Goal: Information Seeking & Learning: Learn about a topic

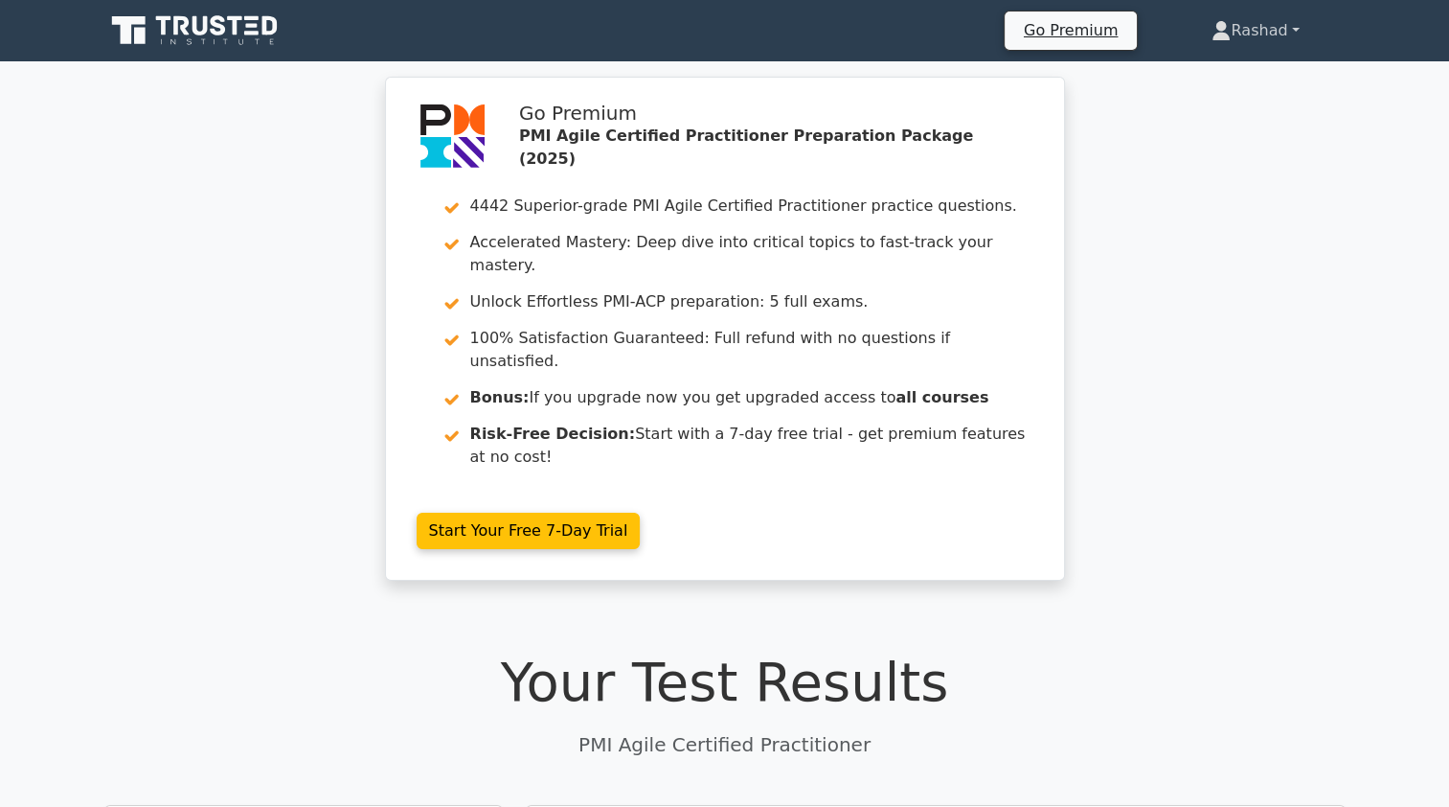
click at [1241, 24] on link "Rashad" at bounding box center [1255, 30] width 179 height 38
click at [1189, 80] on link "Profile" at bounding box center [1242, 75] width 151 height 31
click at [1250, 31] on link "Rashad" at bounding box center [1255, 30] width 179 height 38
click at [1218, 73] on link "Profile" at bounding box center [1242, 75] width 151 height 31
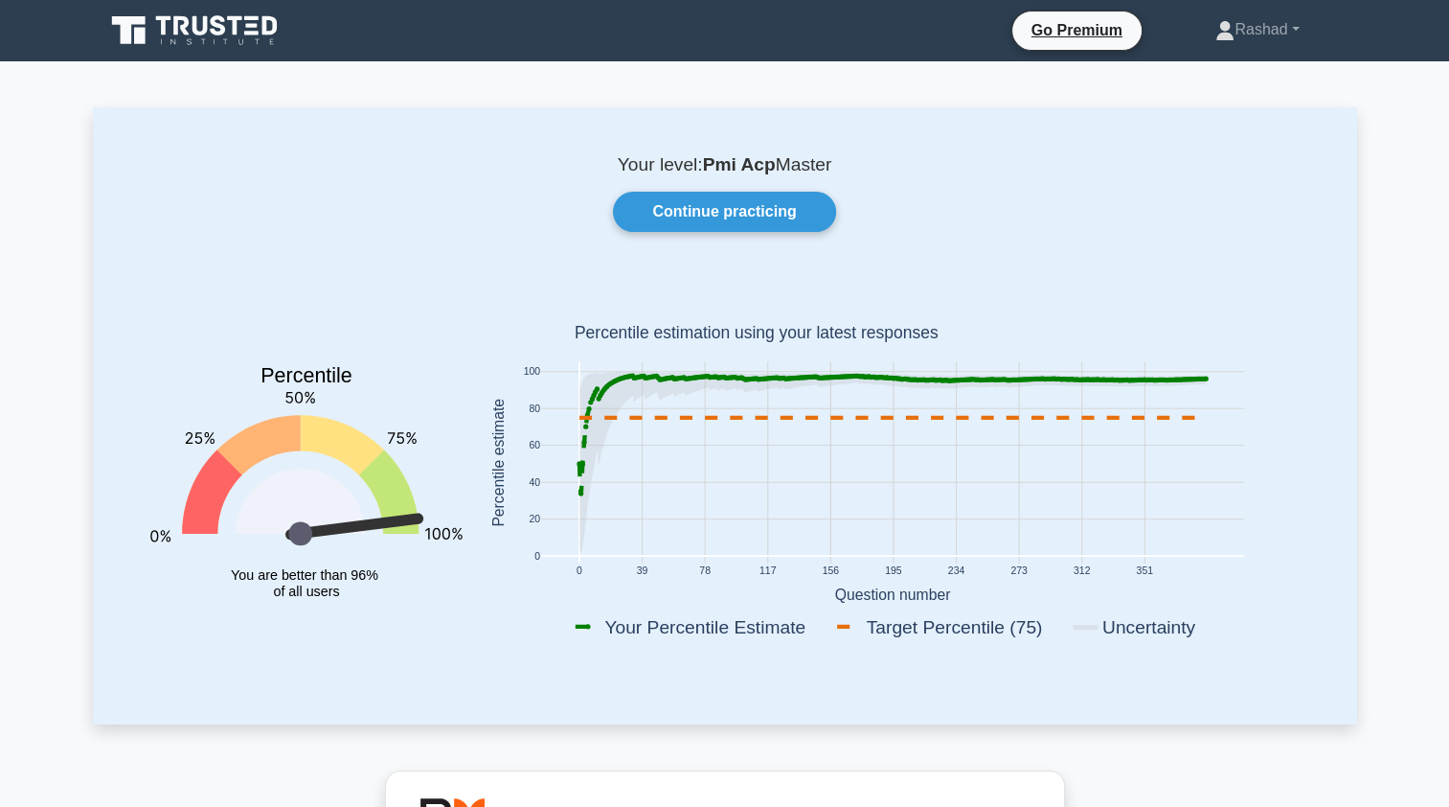
click at [663, 210] on link "Continue practicing" at bounding box center [724, 212] width 222 height 40
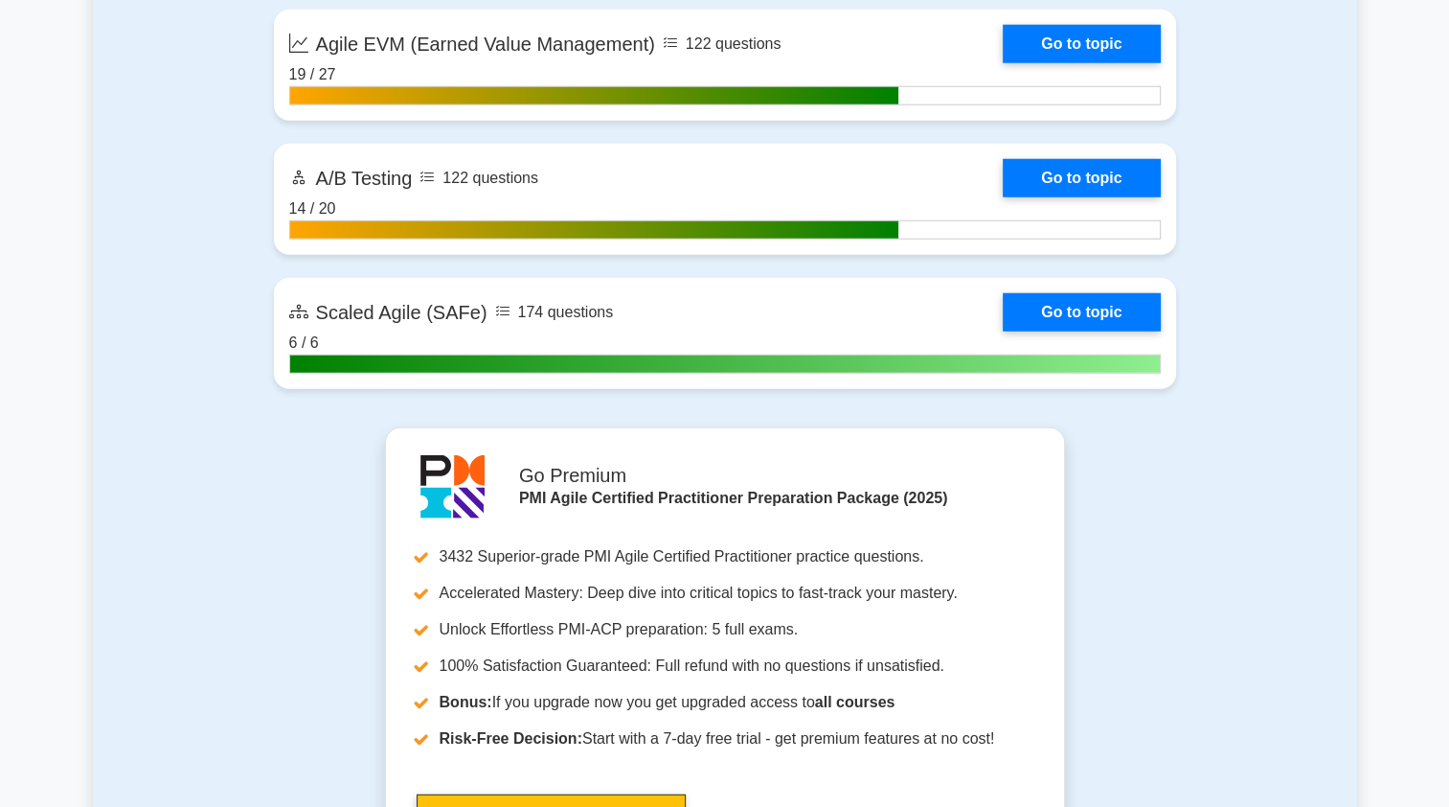
scroll to position [5008, 0]
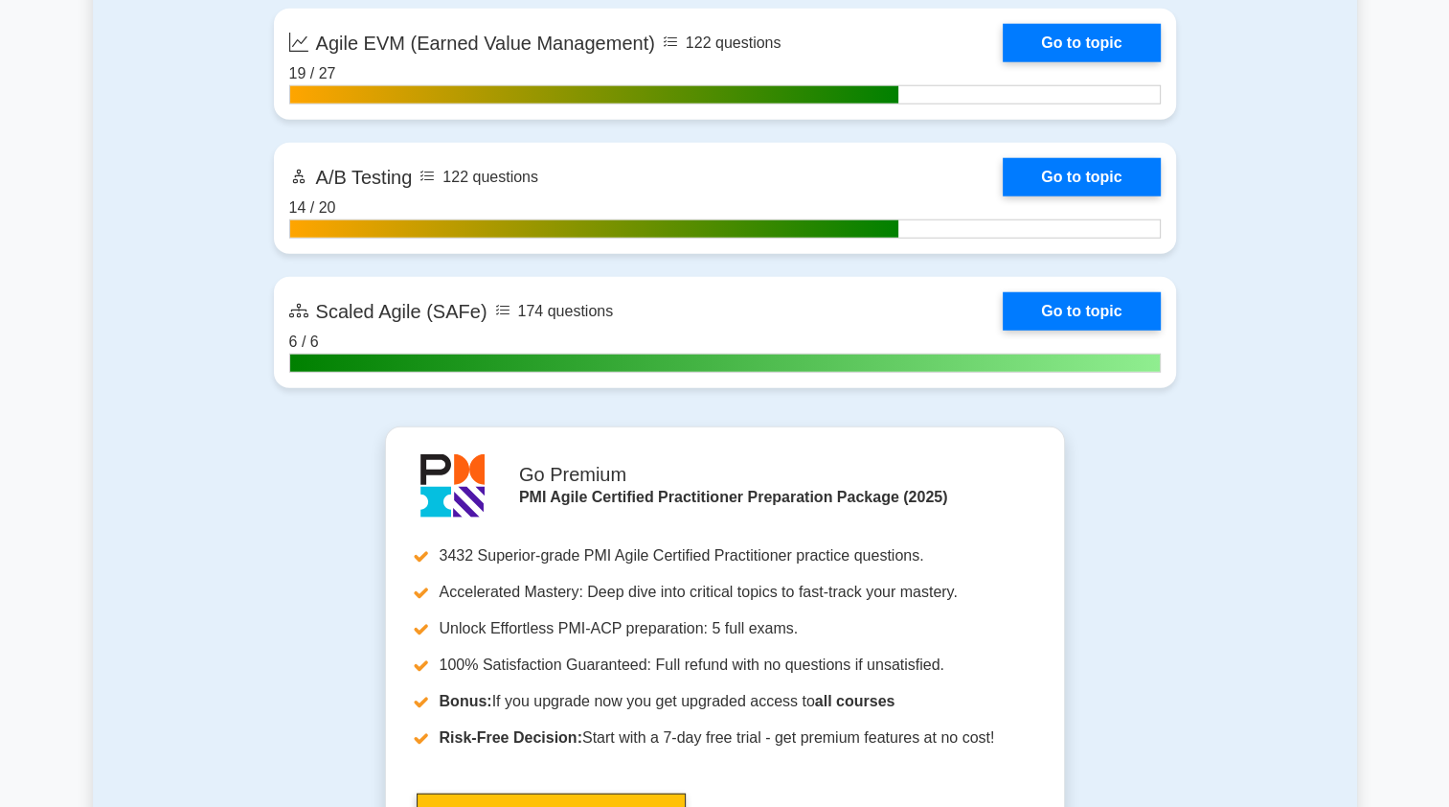
click at [1102, 307] on link "Go to topic" at bounding box center [1081, 311] width 157 height 38
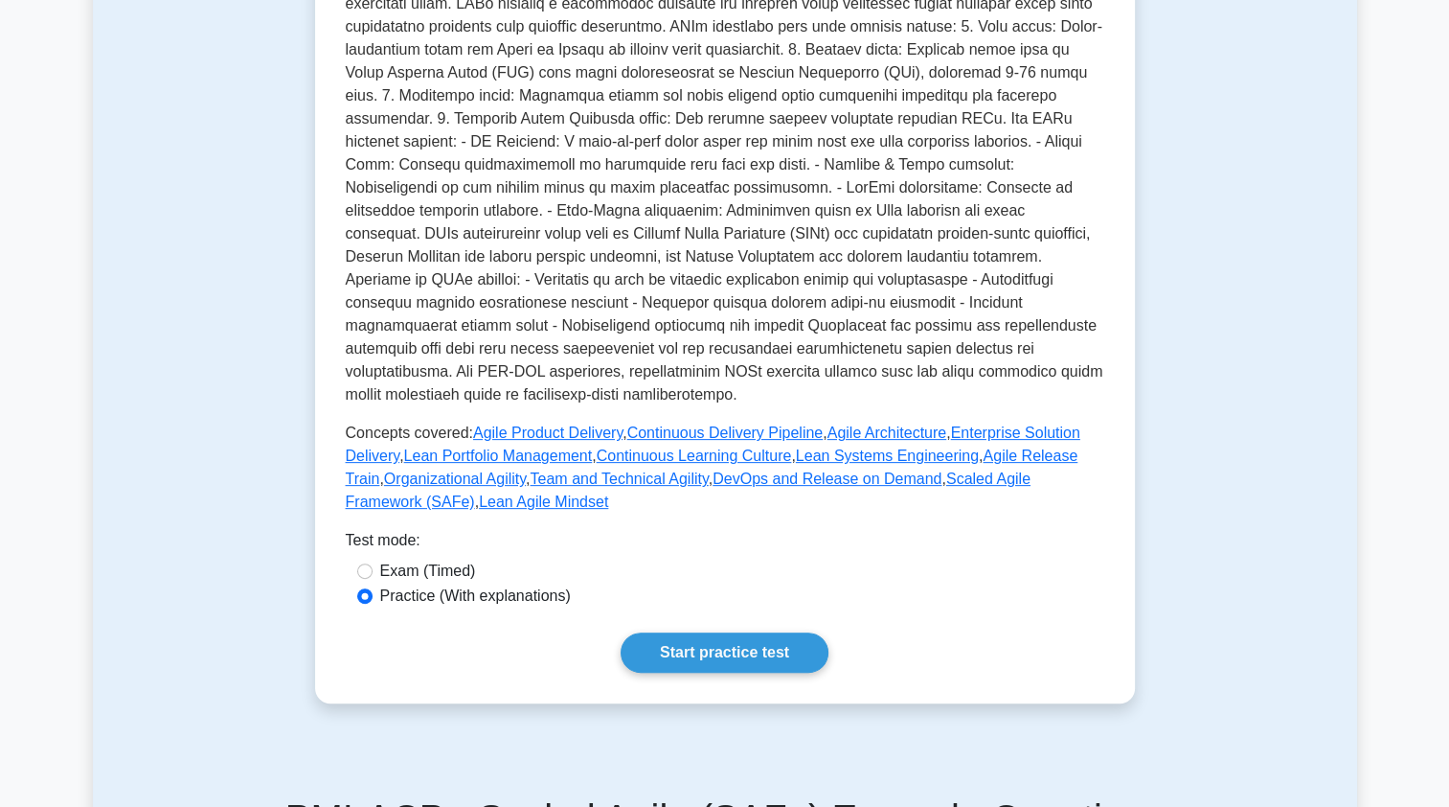
scroll to position [539, 0]
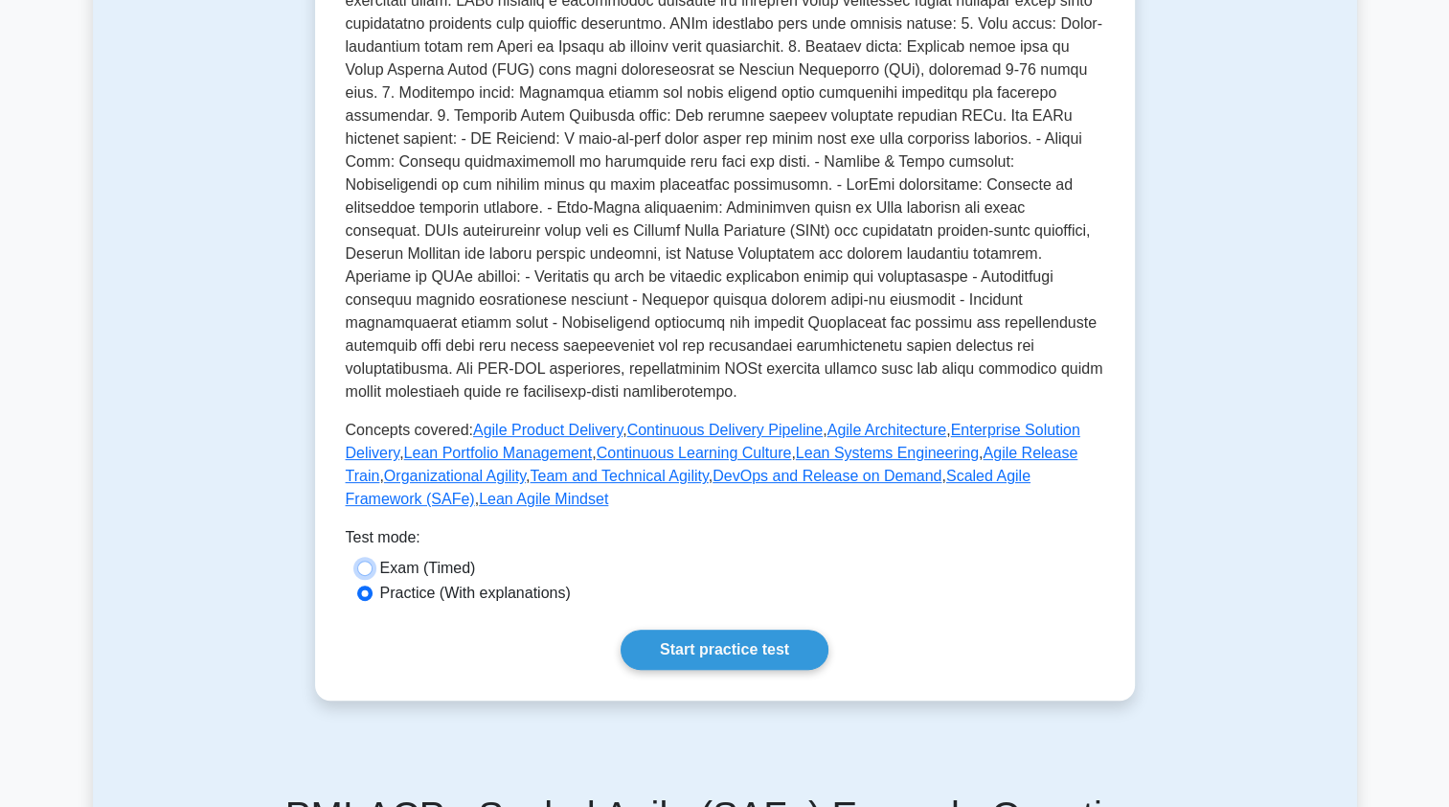
click at [357, 560] on input "Exam (Timed)" at bounding box center [364, 567] width 15 height 15
radio input "true"
click at [797, 629] on link "Start practice test" at bounding box center [725, 649] width 208 height 40
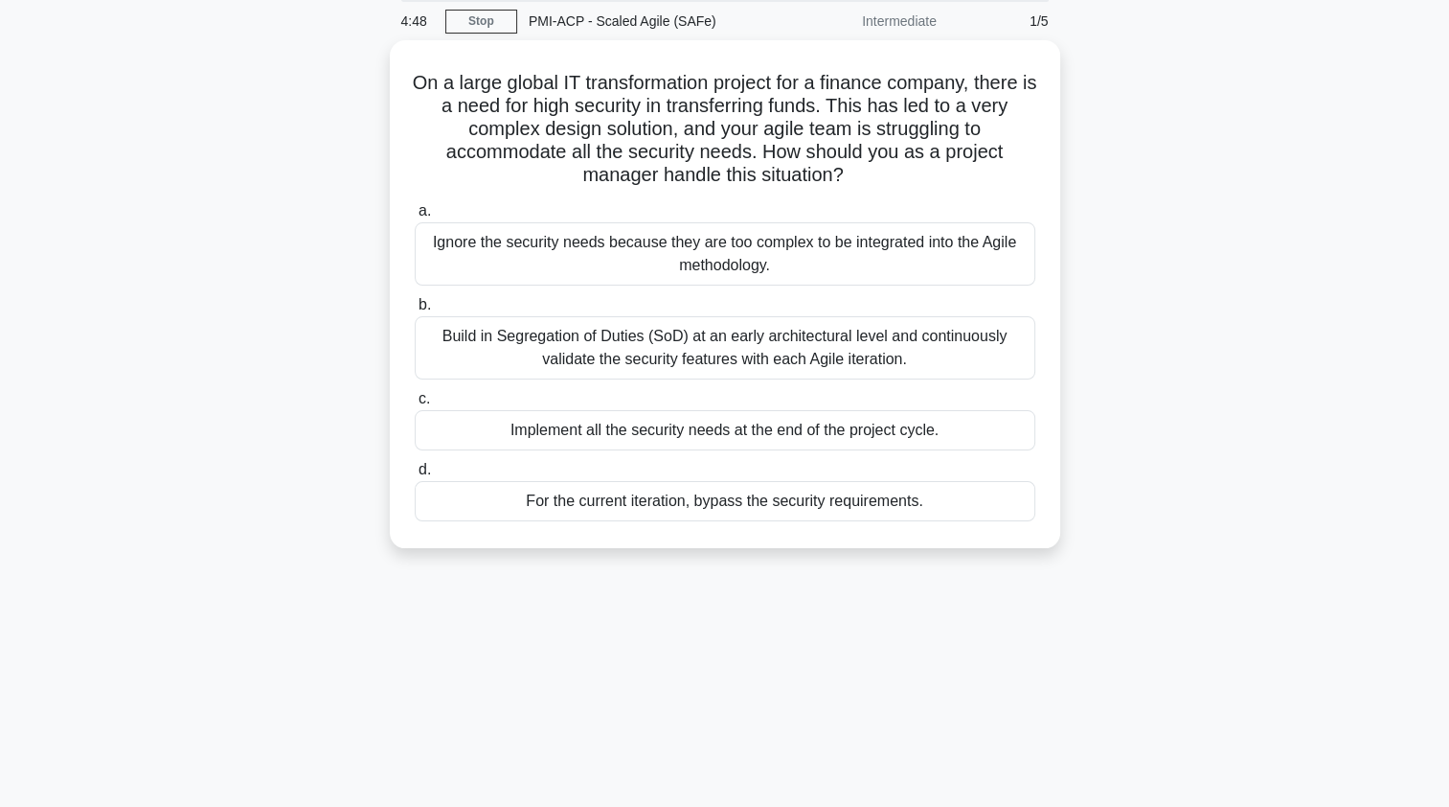
scroll to position [80, 0]
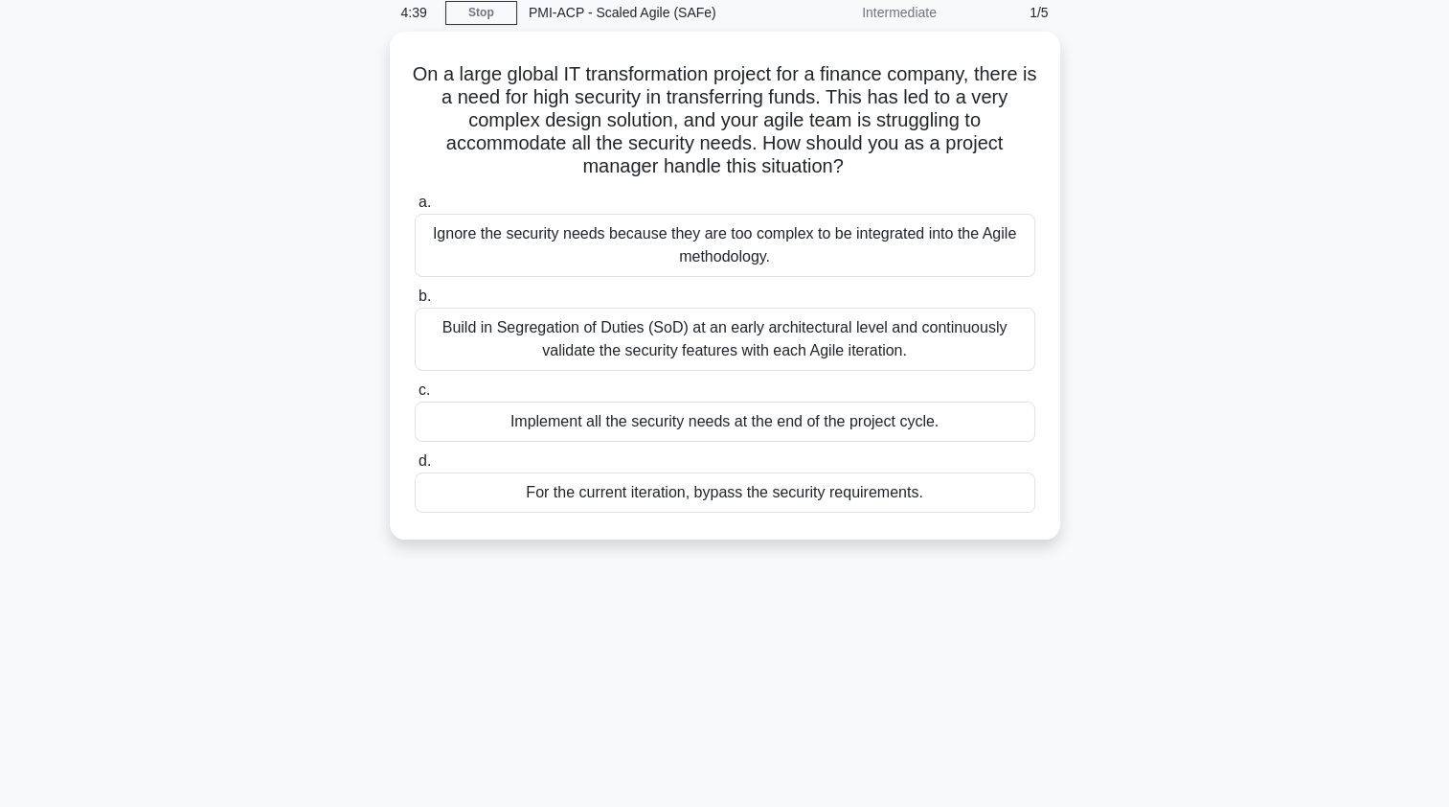
click at [508, 341] on div "Build in Segregation of Duties (SoD) at an early architectural level and contin…" at bounding box center [725, 338] width 621 height 63
click at [415, 303] on input "b. Build in Segregation of Duties (SoD) at an early architectural level and con…" at bounding box center [415, 296] width 0 height 12
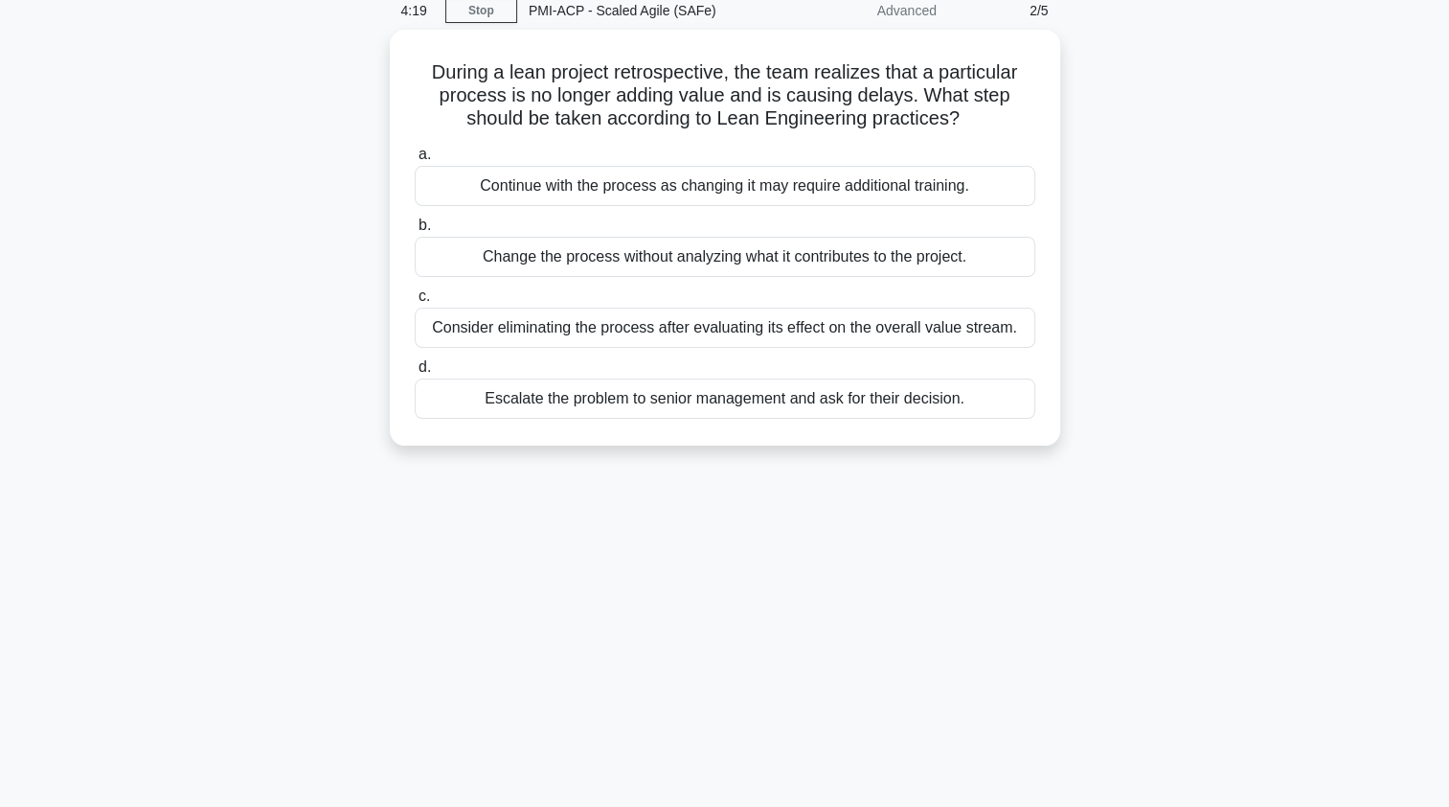
scroll to position [100, 0]
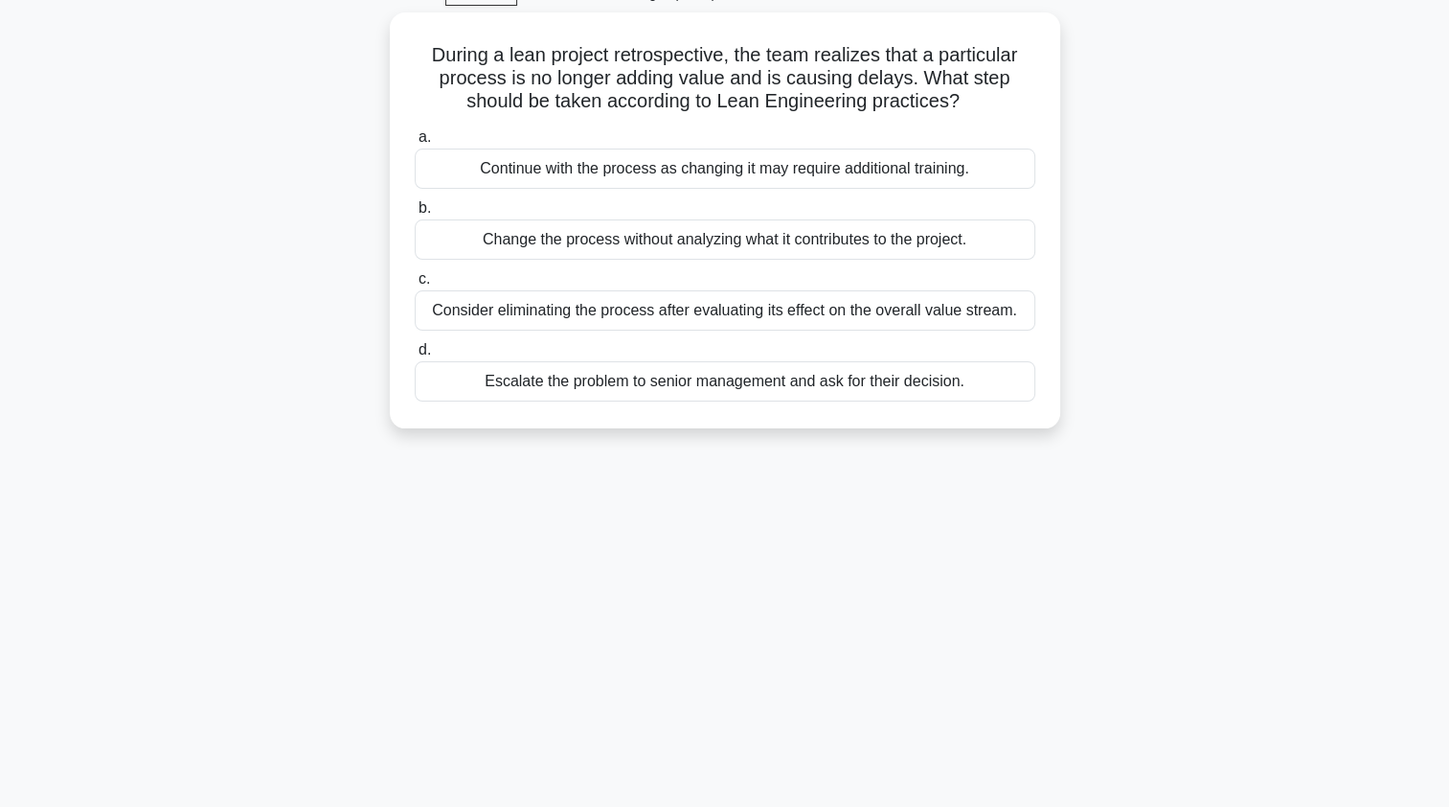
click at [466, 326] on div "Consider eliminating the process after evaluating its effect on the overall val…" at bounding box center [725, 310] width 621 height 40
click at [415, 285] on input "c. Consider eliminating the process after evaluating its effect on the overall …" at bounding box center [415, 279] width 0 height 12
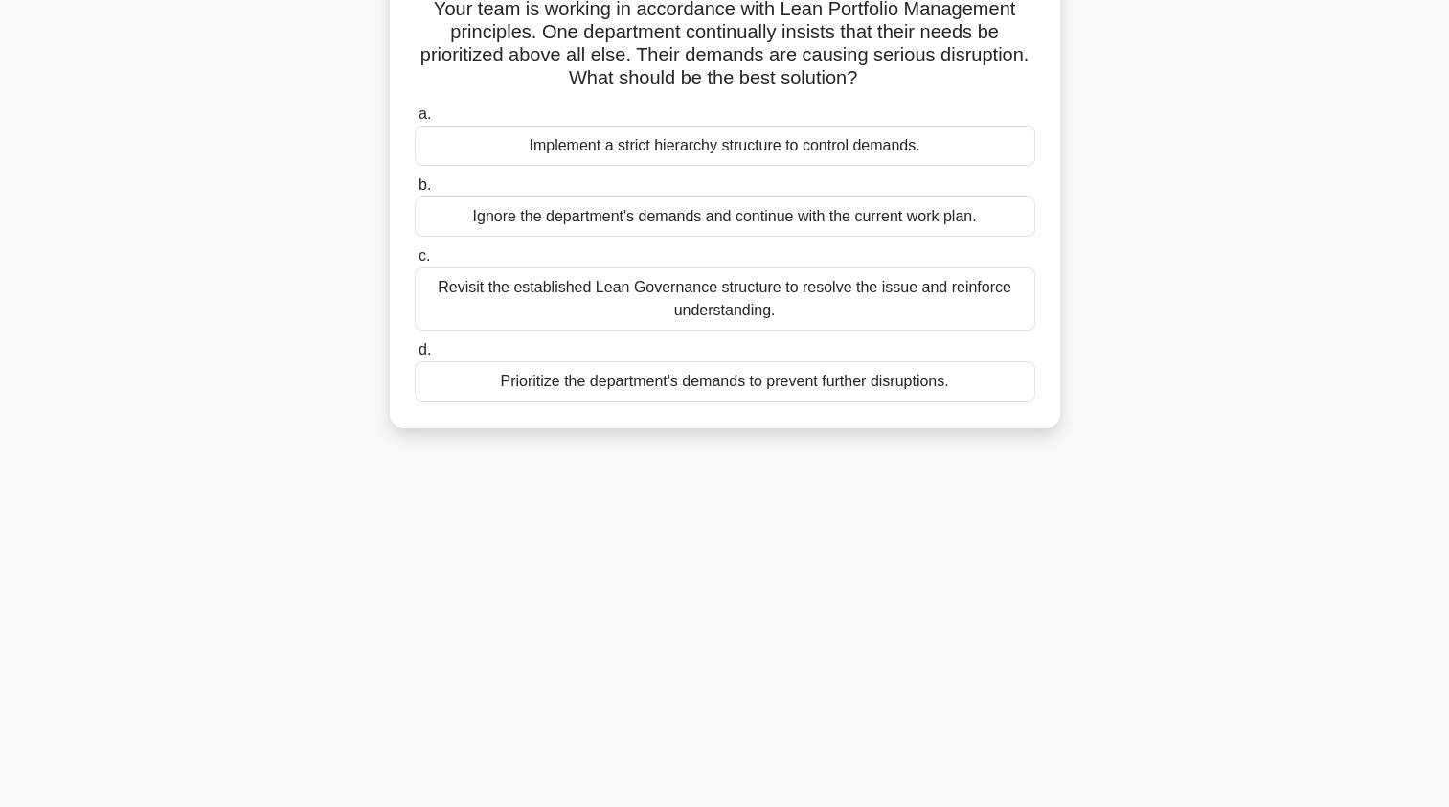
scroll to position [154, 0]
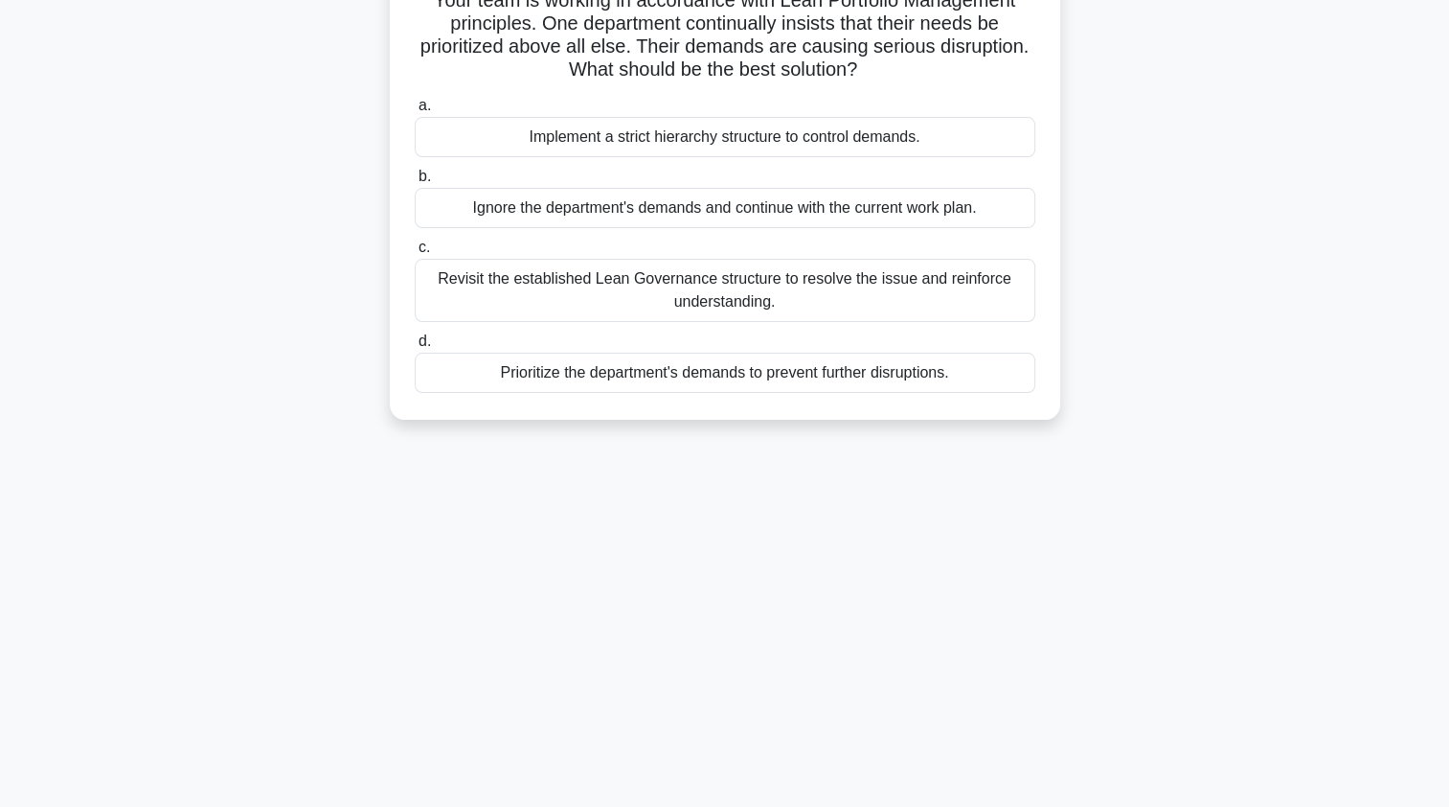
click at [478, 291] on div "Revisit the established Lean Governance structure to resolve the issue and rein…" at bounding box center [725, 290] width 621 height 63
click at [415, 254] on input "c. Revisit the established Lean Governance structure to resolve the issue and r…" at bounding box center [415, 247] width 0 height 12
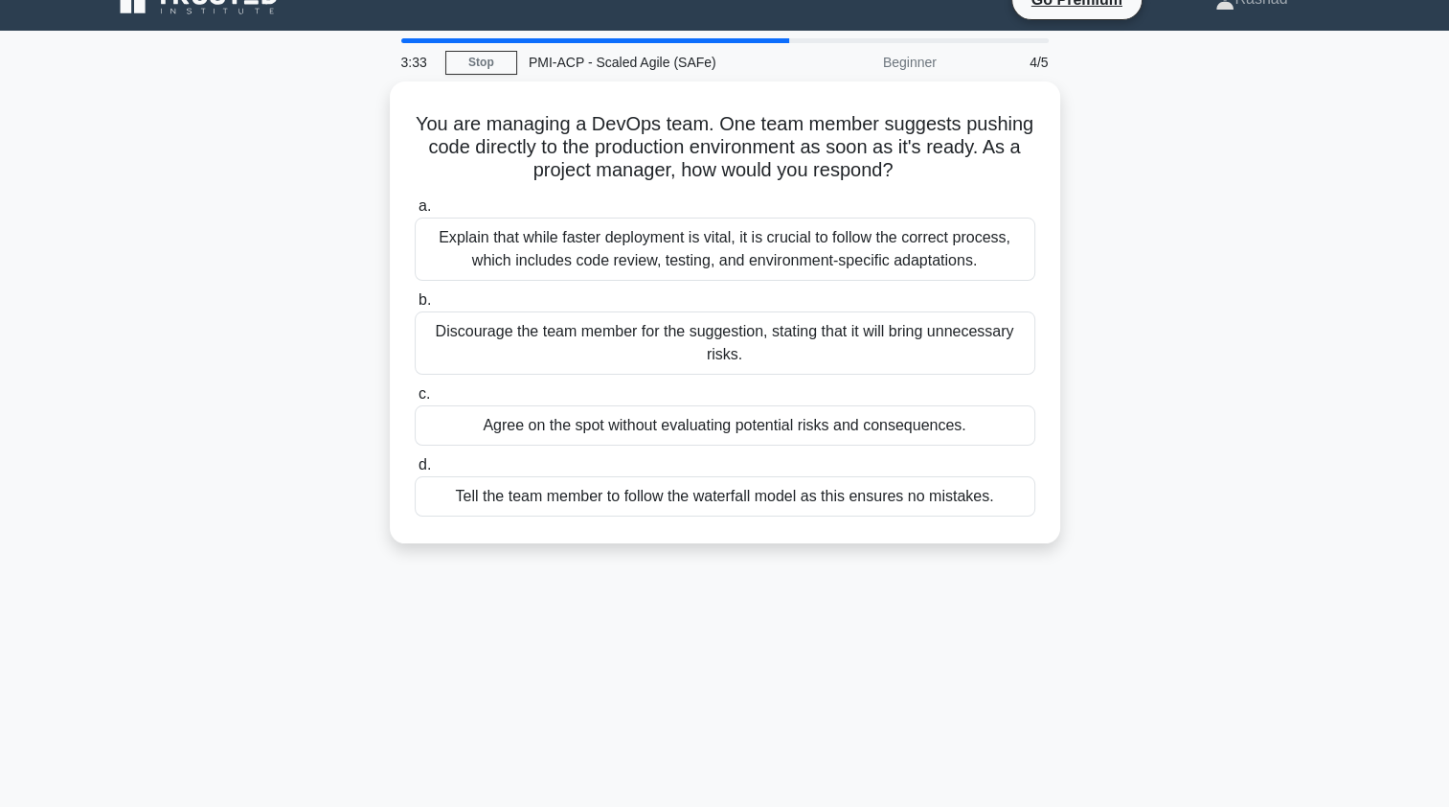
scroll to position [37, 0]
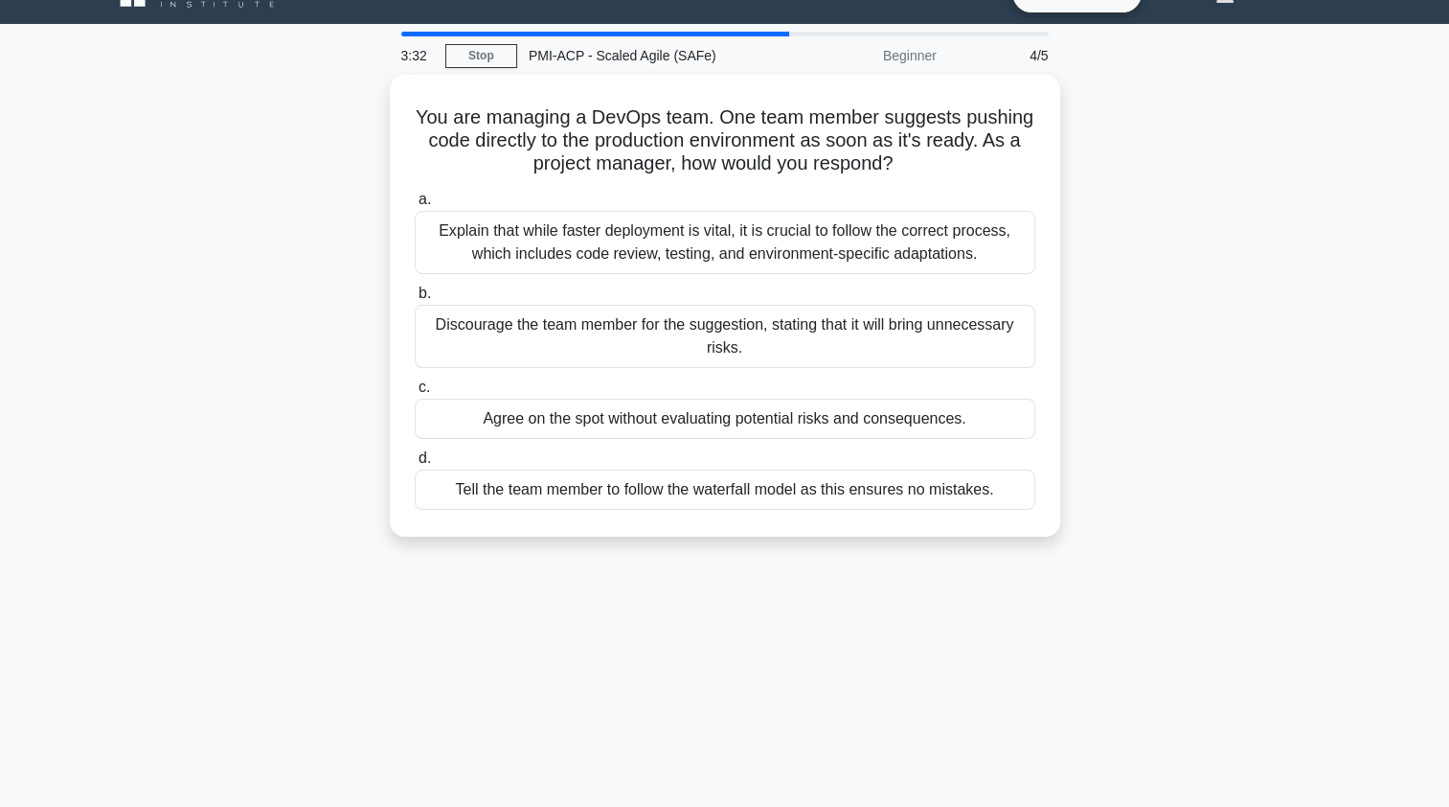
click at [461, 247] on div "Explain that while faster deployment is vital, it is crucial to follow the corr…" at bounding box center [725, 242] width 621 height 63
click at [415, 206] on input "a. Explain that while faster deployment is vital, it is crucial to follow the c…" at bounding box center [415, 199] width 0 height 12
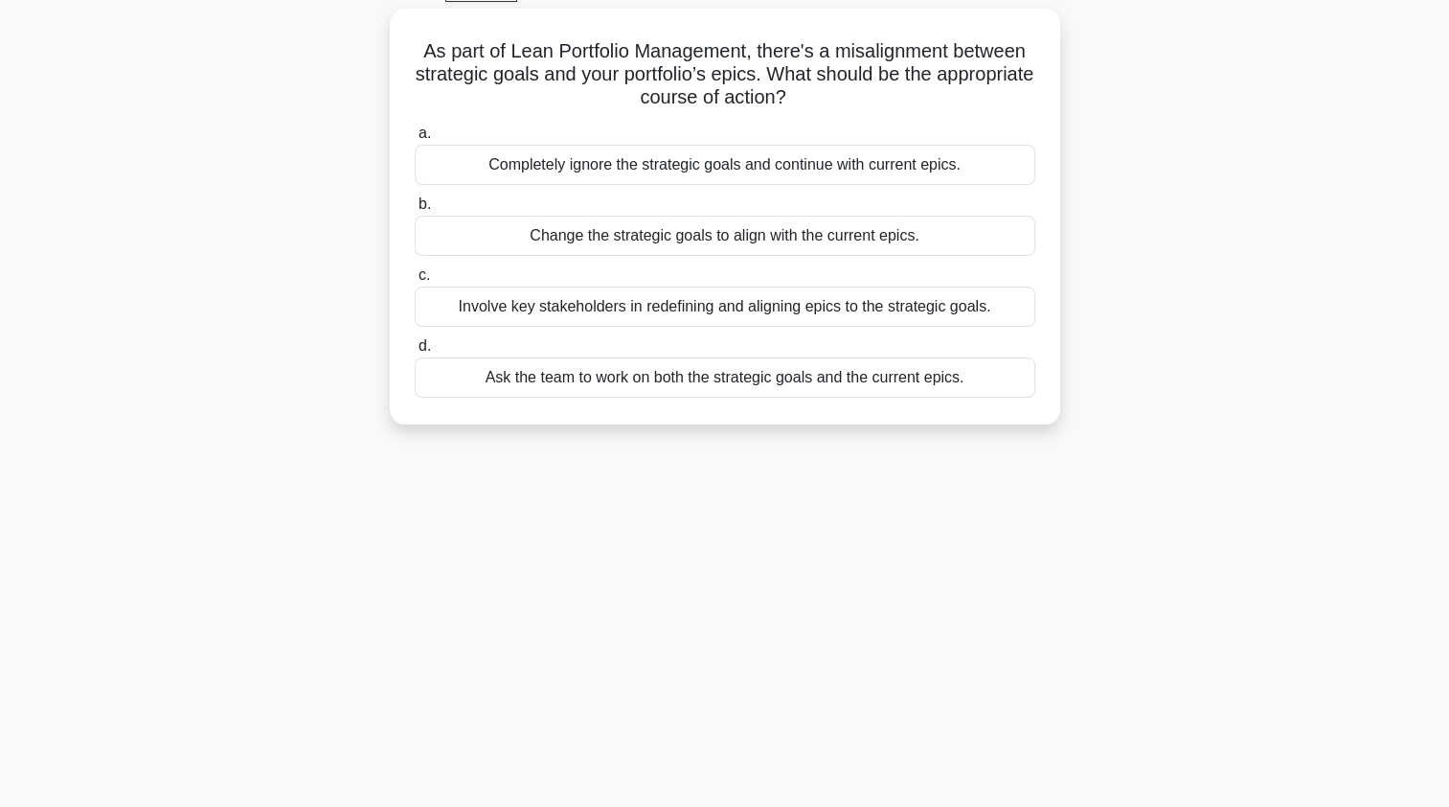
scroll to position [104, 0]
click at [460, 306] on div "Involve key stakeholders in redefining and aligning epics to the strategic goal…" at bounding box center [725, 305] width 621 height 40
click at [415, 281] on input "c. Involve key stakeholders in redefining and aligning epics to the strategic g…" at bounding box center [415, 274] width 0 height 12
